Goal: Information Seeking & Learning: Learn about a topic

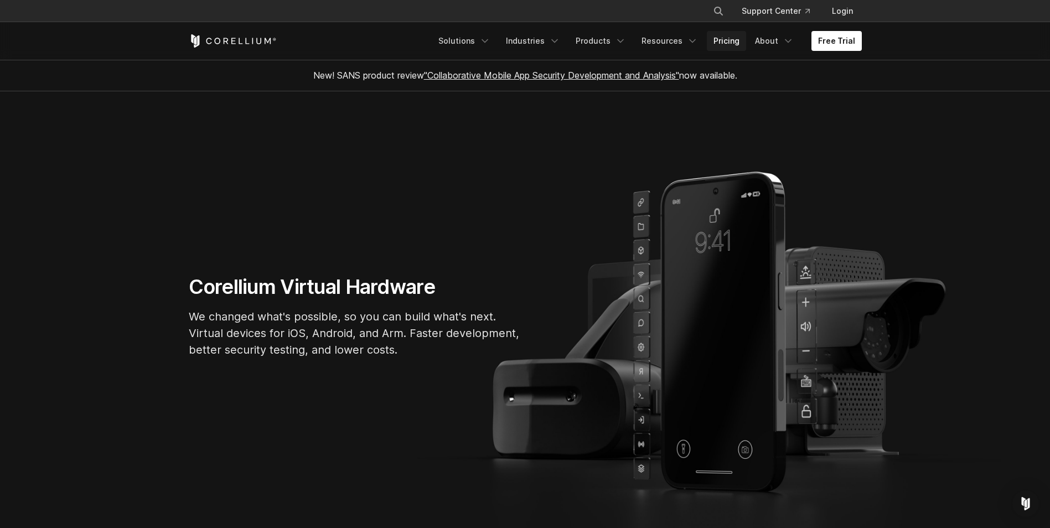
click at [735, 40] on link "Pricing" at bounding box center [726, 41] width 39 height 20
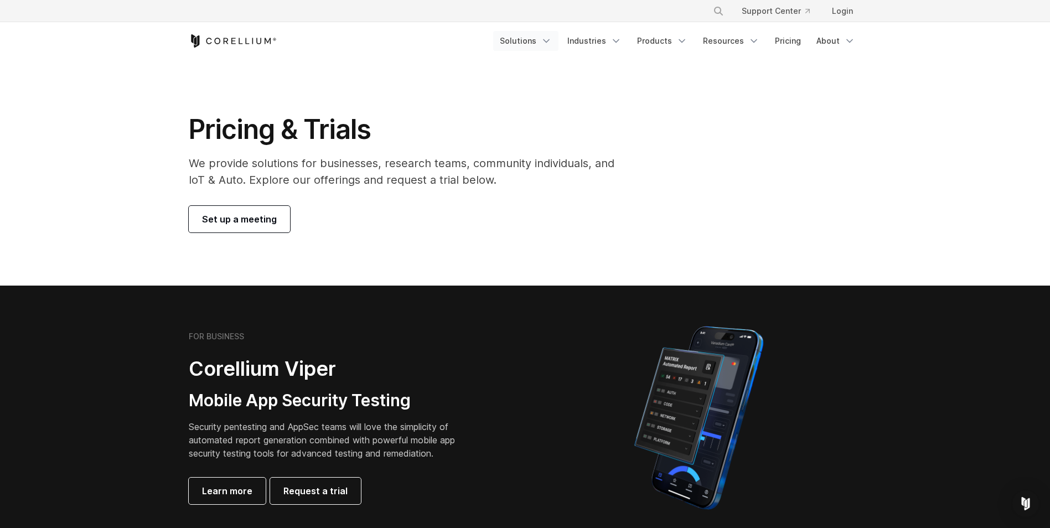
click at [535, 45] on link "Solutions" at bounding box center [525, 41] width 65 height 20
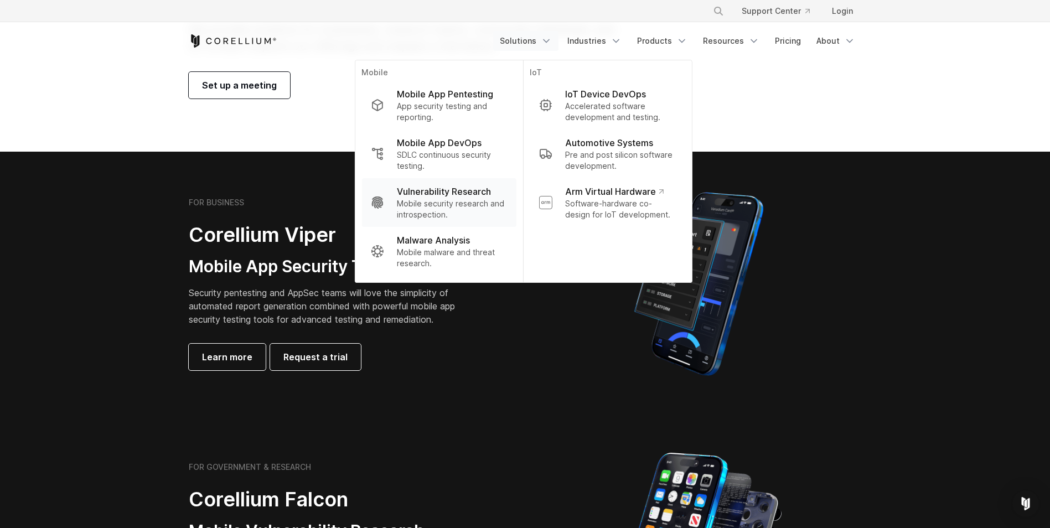
scroll to position [166, 0]
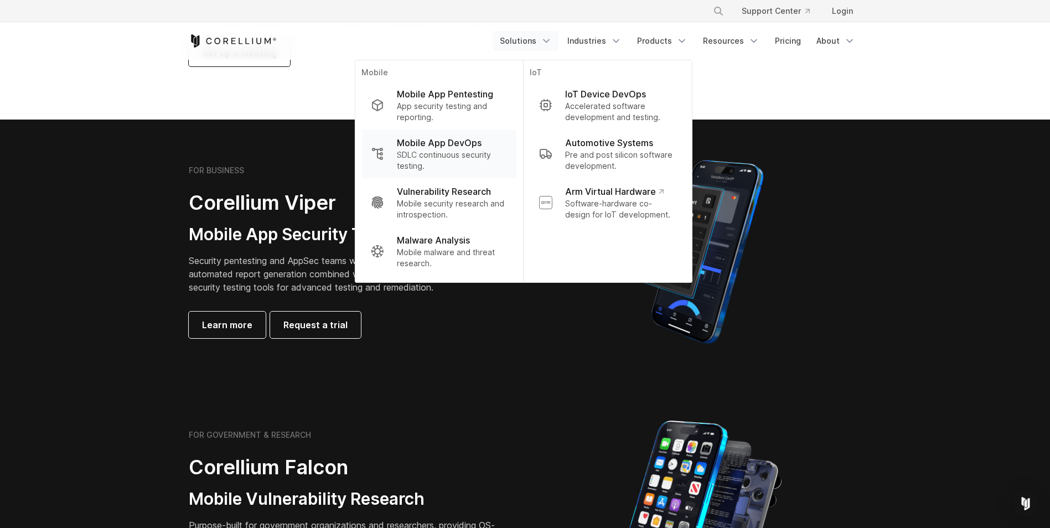
click at [441, 153] on p "SDLC continuous security testing." at bounding box center [452, 160] width 110 height 22
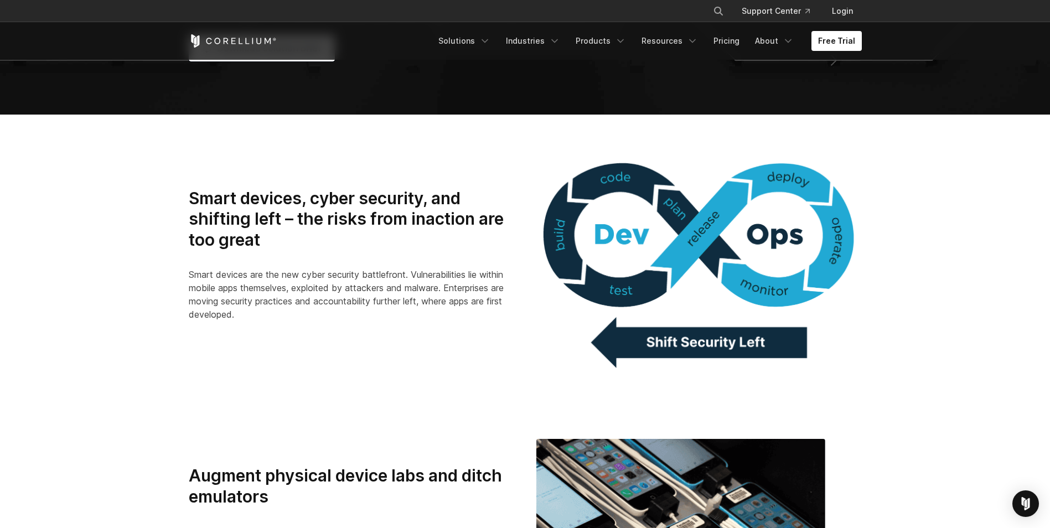
scroll to position [387, 0]
